Goal: Task Accomplishment & Management: Use online tool/utility

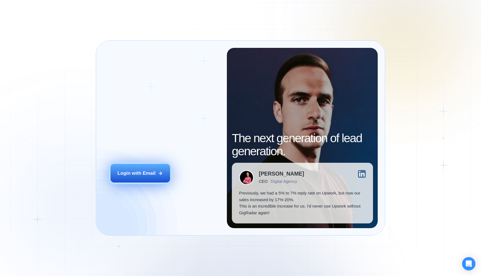
click at [140, 176] on div "Login with Email" at bounding box center [136, 173] width 38 height 7
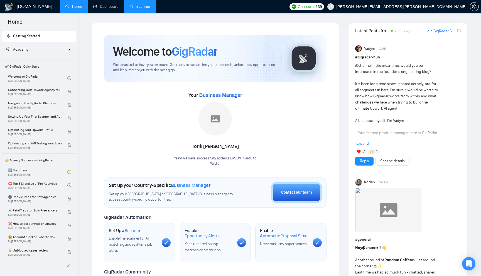
click at [143, 4] on link "Scanner" at bounding box center [140, 6] width 21 height 5
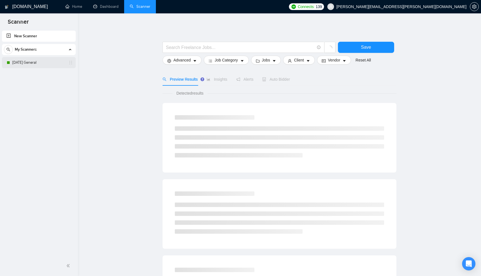
click at [32, 61] on link "[DATE] General" at bounding box center [38, 62] width 53 height 11
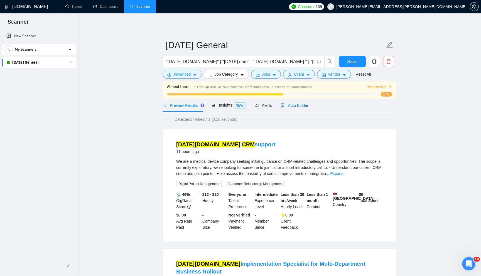
click at [290, 108] on div "Auto Bidder" at bounding box center [294, 105] width 28 height 6
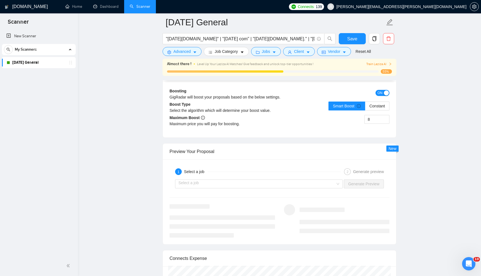
scroll to position [1040, 0]
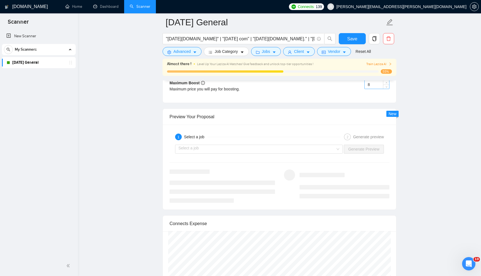
click at [376, 89] on input "8" at bounding box center [376, 84] width 24 height 8
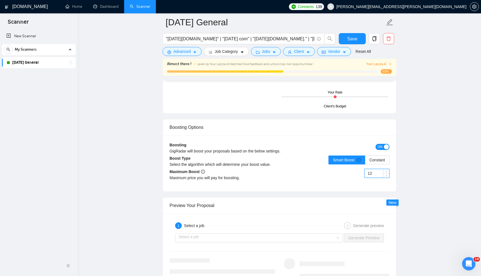
scroll to position [913, 0]
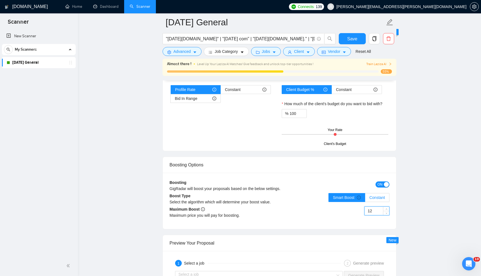
type input "1"
type input "15"
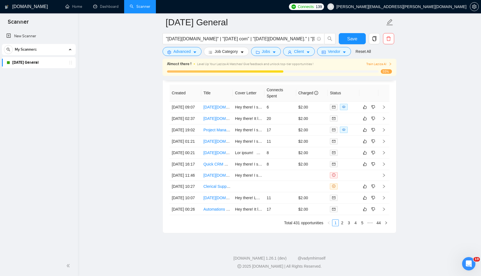
scroll to position [1545, 0]
click at [356, 35] on span "Save" at bounding box center [352, 38] width 10 height 7
checkbox input "true"
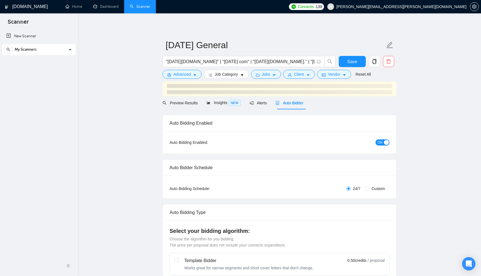
checkbox input "true"
